Goal: Check status: Check status

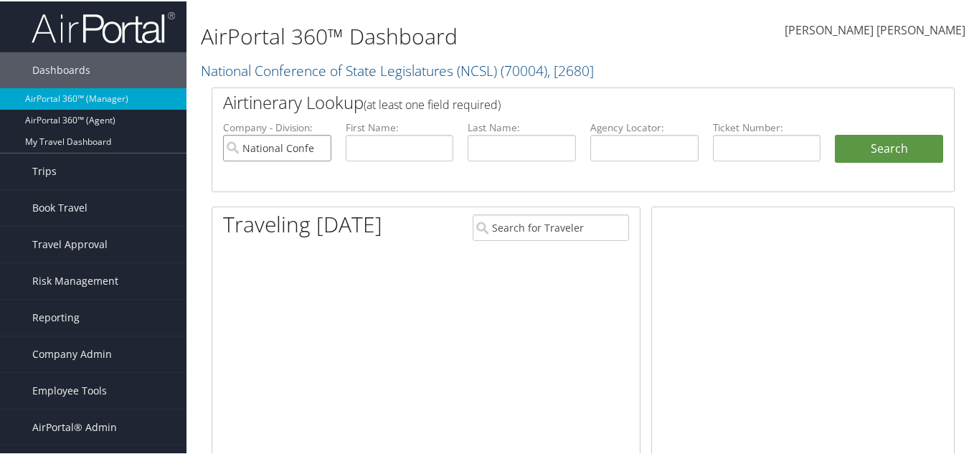
click at [316, 146] on input "National Conference of State Legislatures (NCSL)" at bounding box center [277, 146] width 108 height 27
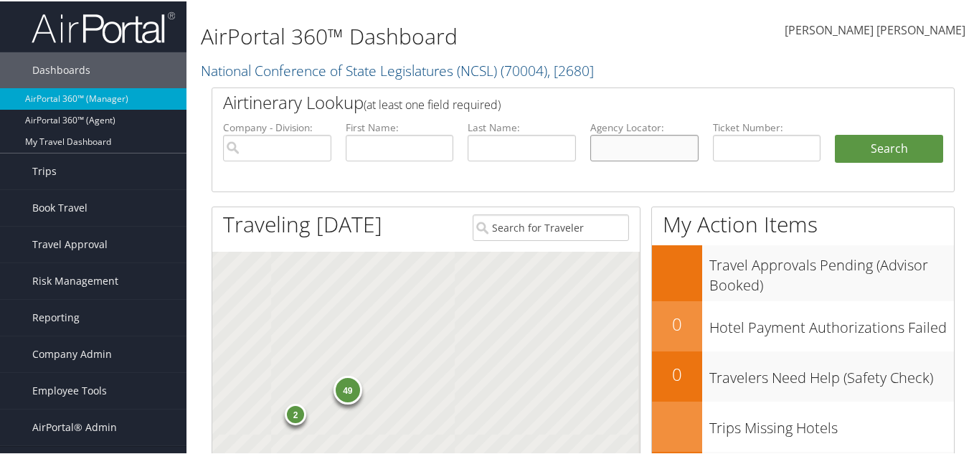
click at [606, 146] on input "text" at bounding box center [644, 146] width 108 height 27
paste input "WVCTQC"
type input "WVCTQC"
click at [889, 160] on li "Search" at bounding box center [889, 161] width 123 height 57
click at [884, 153] on button "Search" at bounding box center [889, 147] width 108 height 29
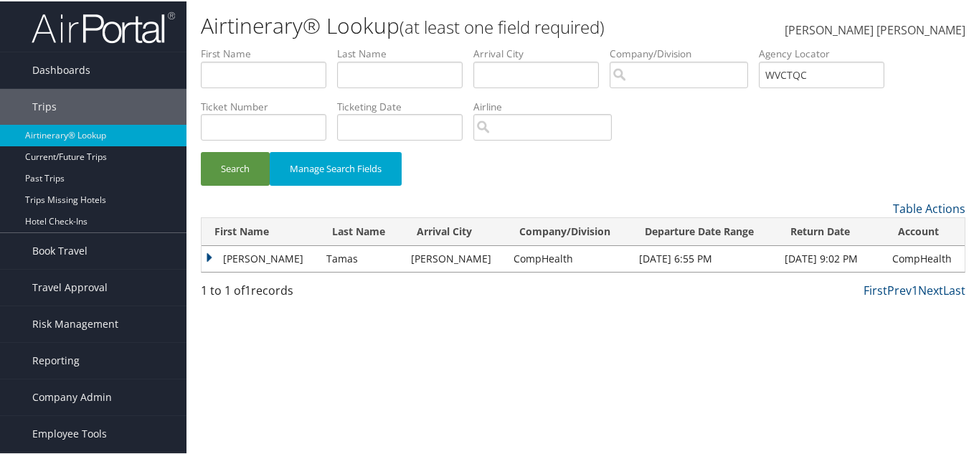
click at [203, 257] on td "Laszlo" at bounding box center [261, 258] width 118 height 26
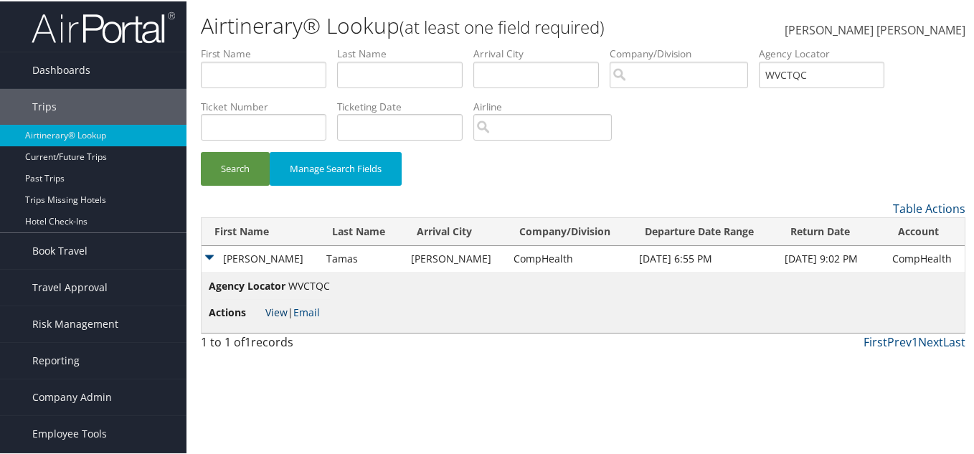
click at [278, 313] on link "View" at bounding box center [276, 311] width 22 height 14
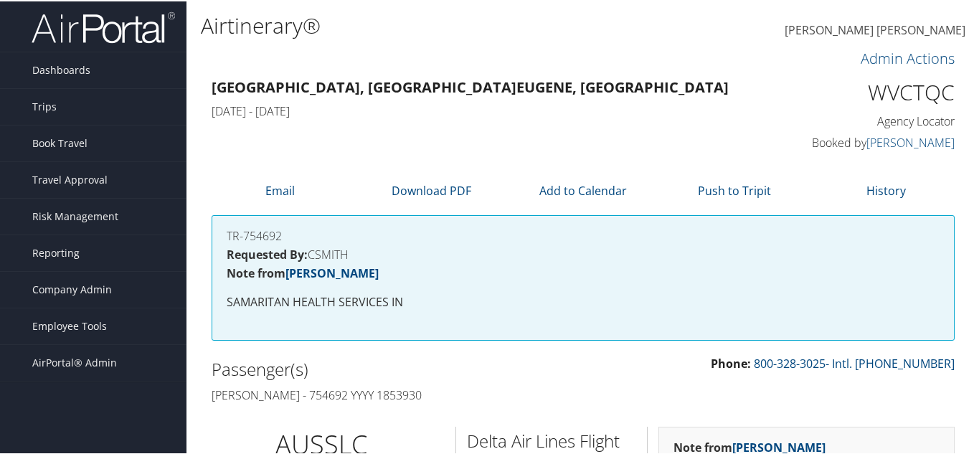
click at [527, 20] on h1 "Airtinerary®" at bounding box center [456, 24] width 510 height 30
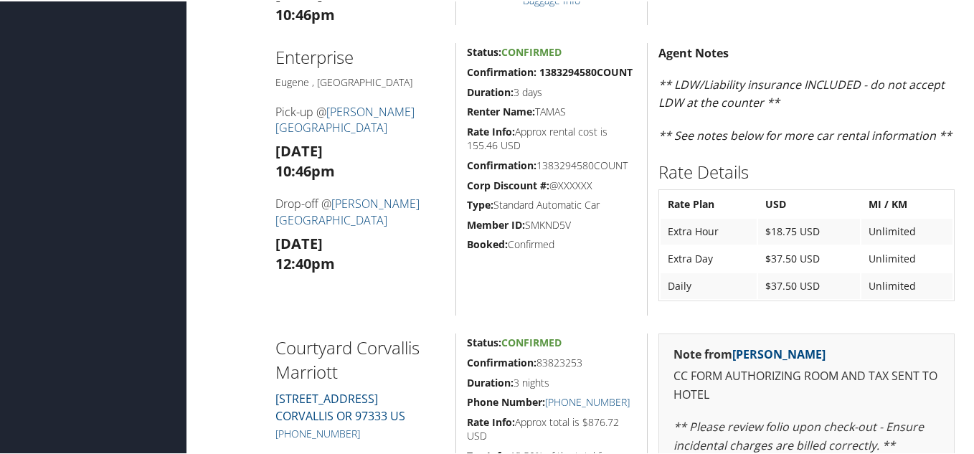
scroll to position [861, 0]
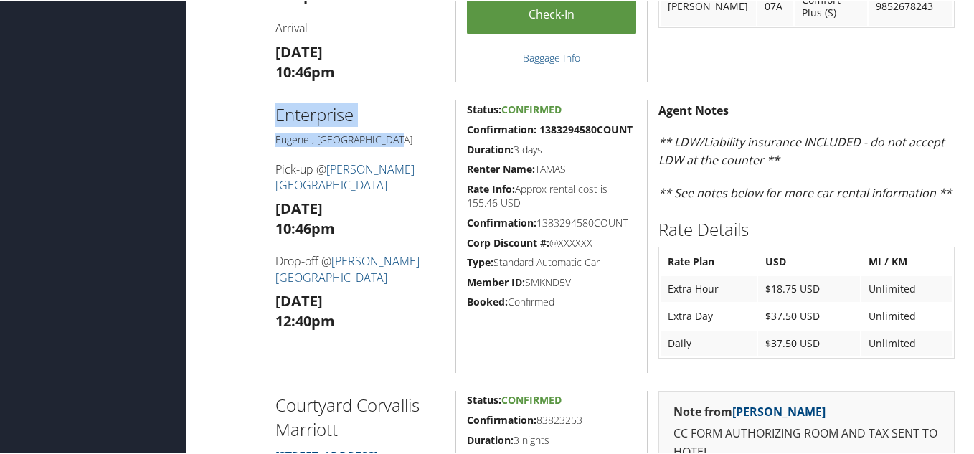
drag, startPoint x: 273, startPoint y: 111, endPoint x: 370, endPoint y: 133, distance: 99.2
click at [370, 133] on div "Enterprise Eugene , OR Pick-up @ Eugene Airport Fri 05 Sep 10:46pm Drop-off @ E…" at bounding box center [361, 235] width 192 height 273
copy div "Enterprise Eugene , OR"
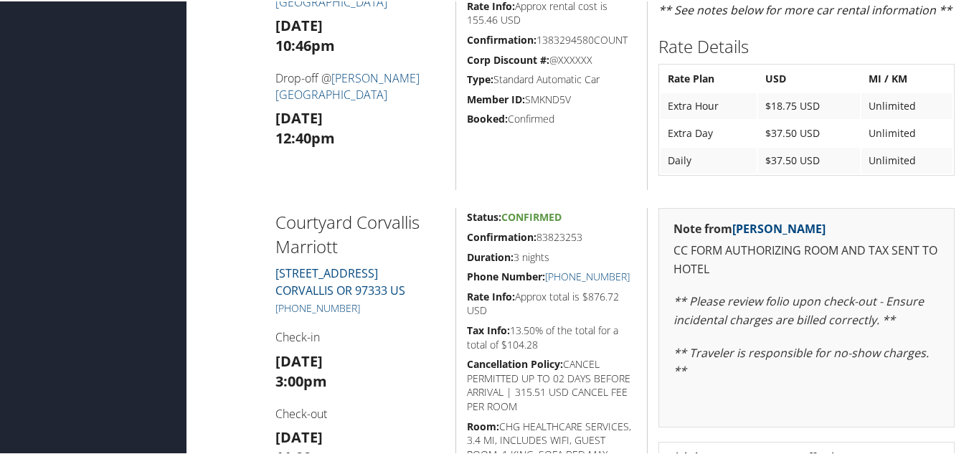
scroll to position [1052, 0]
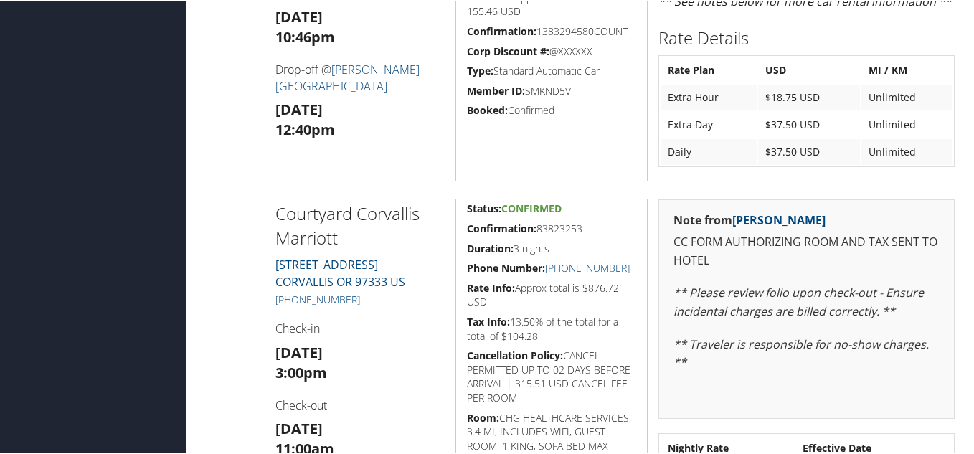
click at [641, 244] on div "Status: Confirmed Confirmation: 83823253 Duration: 3 nights Phone Number: +1 (5…" at bounding box center [551, 428] width 192 height 461
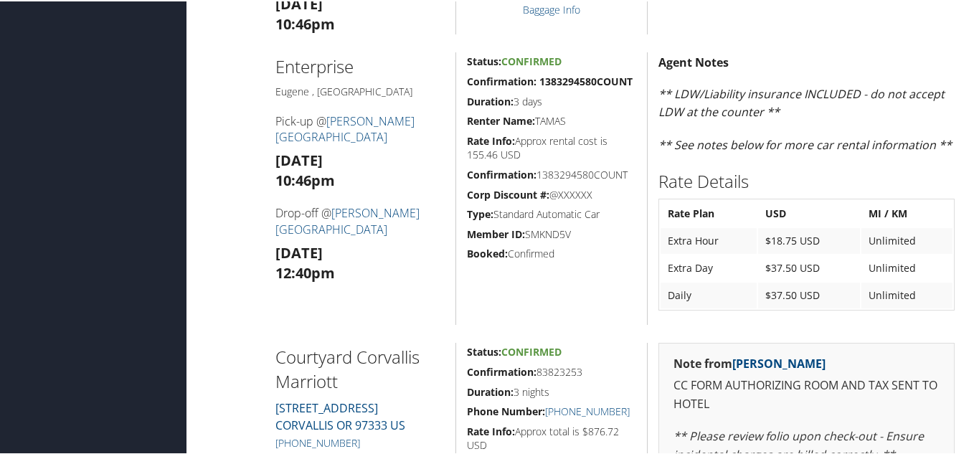
scroll to position [861, 0]
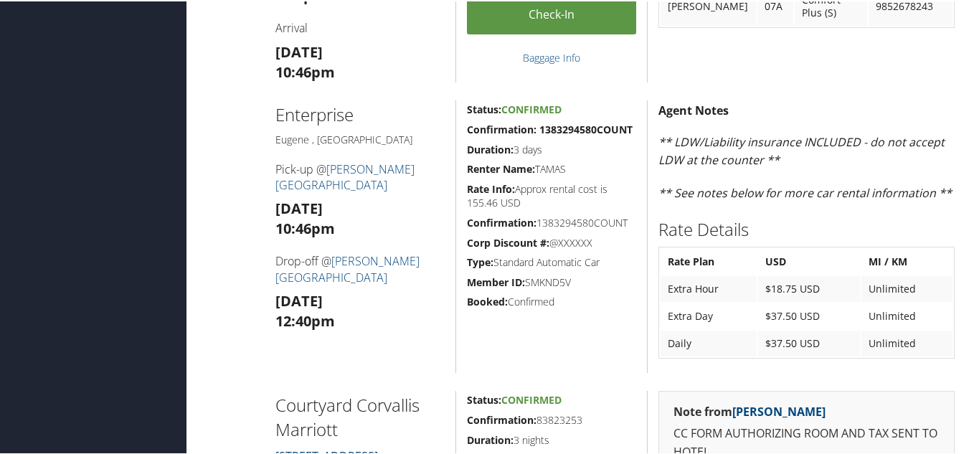
click at [537, 302] on h5 "Booked: Confirmed" at bounding box center [551, 300] width 169 height 14
click at [535, 302] on h5 "Booked: Confirmed" at bounding box center [551, 300] width 169 height 14
click at [568, 307] on h5 "Booked: Confirmed" at bounding box center [551, 300] width 169 height 14
click at [543, 300] on h5 "Booked: Confirmed" at bounding box center [551, 300] width 169 height 14
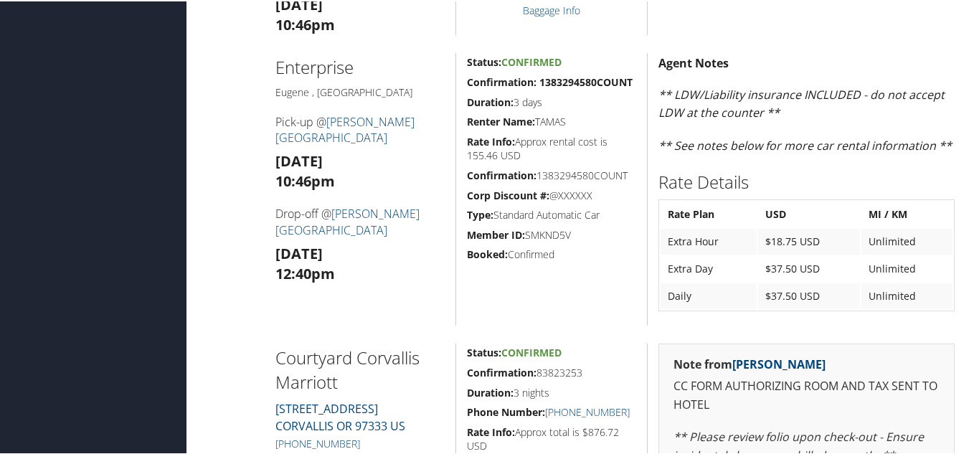
scroll to position [1052, 0]
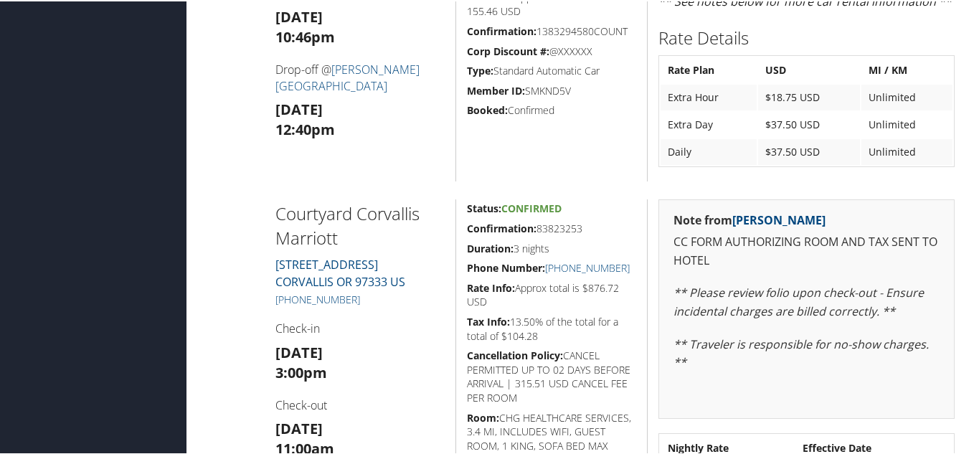
drag, startPoint x: 329, startPoint y: 294, endPoint x: 270, endPoint y: 298, distance: 58.9
click at [270, 298] on div "Courtyard Corvallis Marriott 400 SW 1st Street CORVALLIS OR 97333 US +1 (541) 7…" at bounding box center [361, 428] width 192 height 461
copy link "[PHONE_NUMBER]"
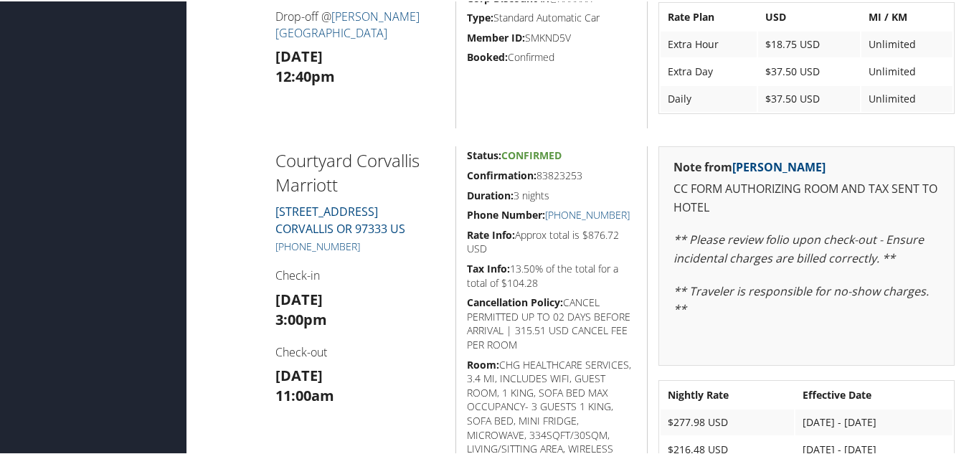
scroll to position [1100, 0]
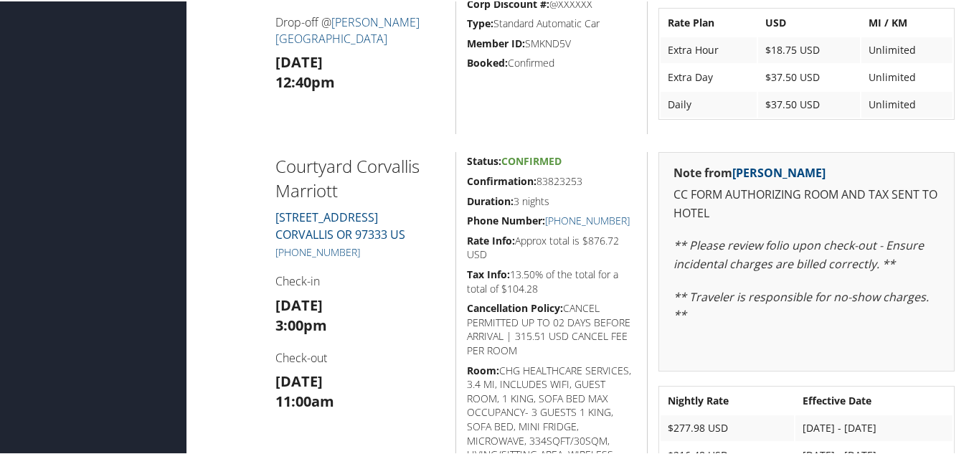
click at [374, 315] on h3 "Fri 05 Sep 3:00pm" at bounding box center [360, 314] width 170 height 40
drag, startPoint x: 366, startPoint y: 247, endPoint x: 276, endPoint y: 252, distance: 89.8
click at [276, 252] on h5 "[PHONE_NUMBER]" at bounding box center [360, 251] width 170 height 14
copy link "[PHONE_NUMBER]"
click at [381, 272] on h4 "Check-in" at bounding box center [360, 280] width 170 height 16
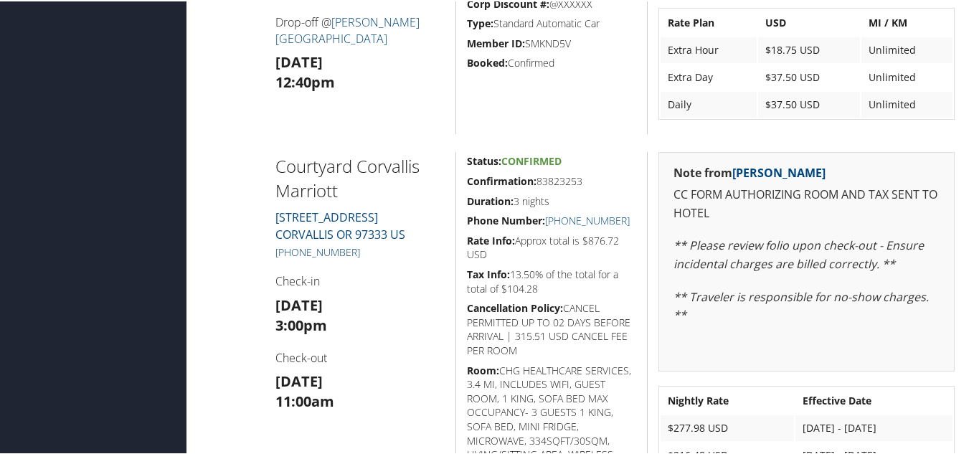
drag, startPoint x: 395, startPoint y: 247, endPoint x: 277, endPoint y: 255, distance: 117.9
click at [277, 255] on h5 "[PHONE_NUMBER]" at bounding box center [360, 251] width 170 height 14
copy link "[PHONE_NUMBER]"
drag, startPoint x: 535, startPoint y: 181, endPoint x: 581, endPoint y: 184, distance: 46.0
click at [581, 184] on h5 "Confirmation: 83823253" at bounding box center [551, 180] width 169 height 14
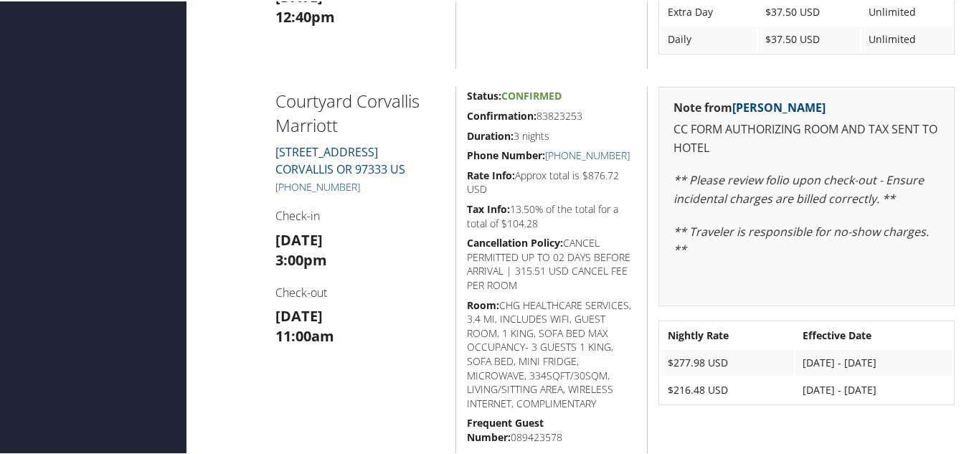
scroll to position [1148, 0]
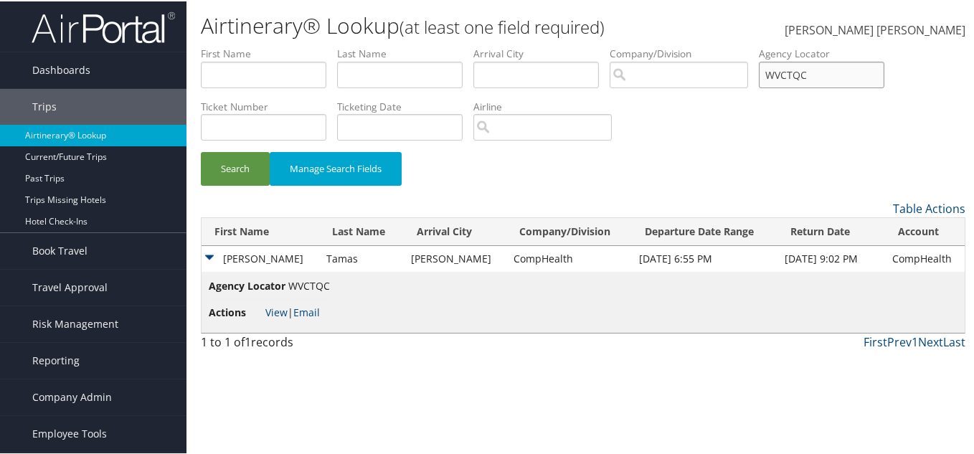
click at [825, 77] on input "WVCTQC" at bounding box center [822, 73] width 126 height 27
paste input "WVCTQC"
type input "WVCTQC"
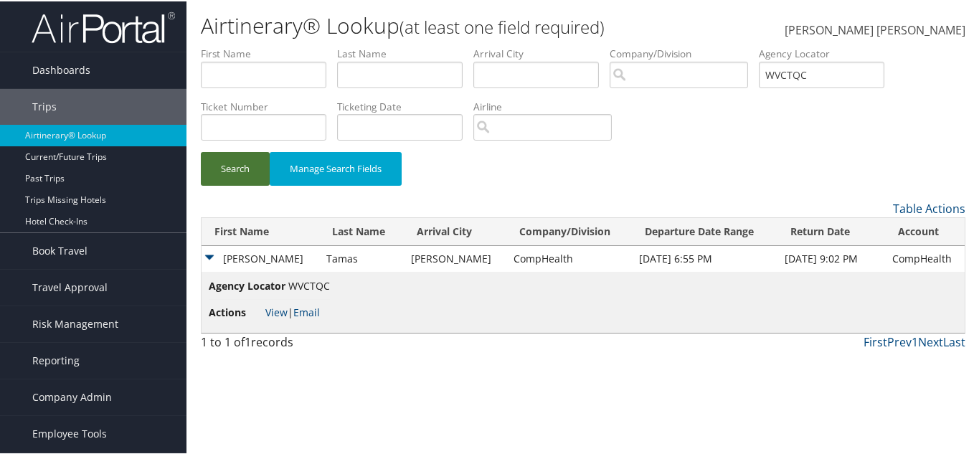
click at [225, 169] on button "Search" at bounding box center [235, 168] width 69 height 34
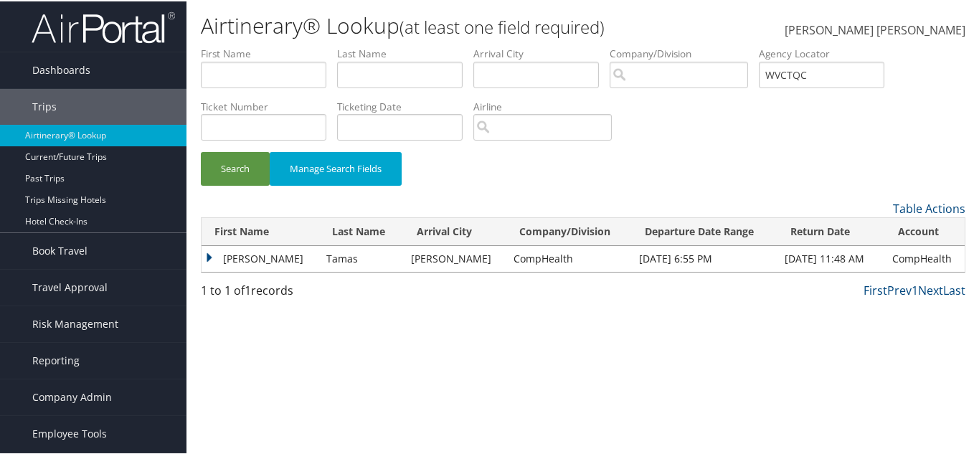
click at [202, 257] on td "Laszlo" at bounding box center [261, 258] width 118 height 26
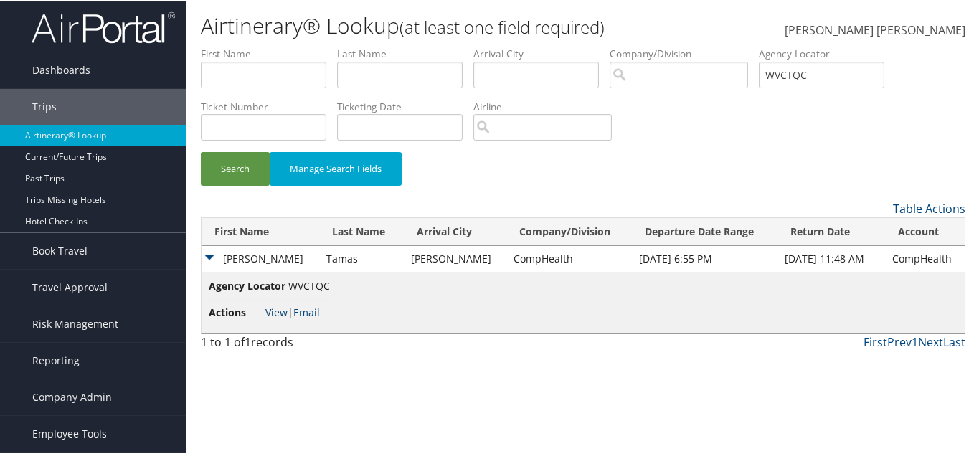
click at [270, 311] on link "View" at bounding box center [276, 311] width 22 height 14
click at [278, 311] on link "View" at bounding box center [276, 311] width 22 height 14
click at [835, 80] on input "WVCTQC" at bounding box center [822, 73] width 126 height 27
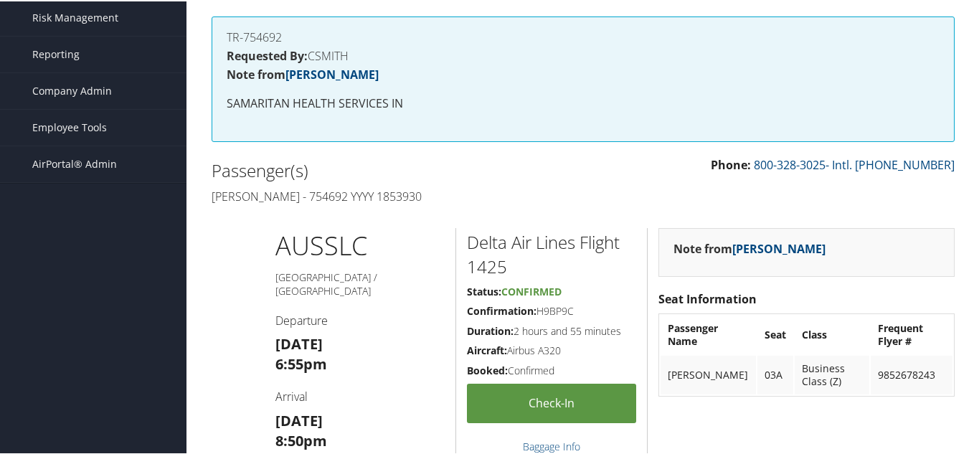
scroll to position [239, 0]
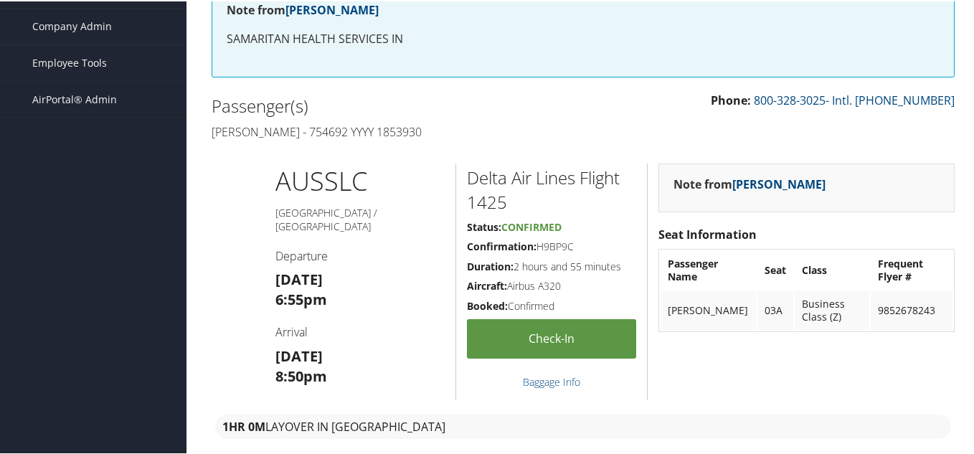
scroll to position [287, 0]
